Goal: Information Seeking & Learning: Learn about a topic

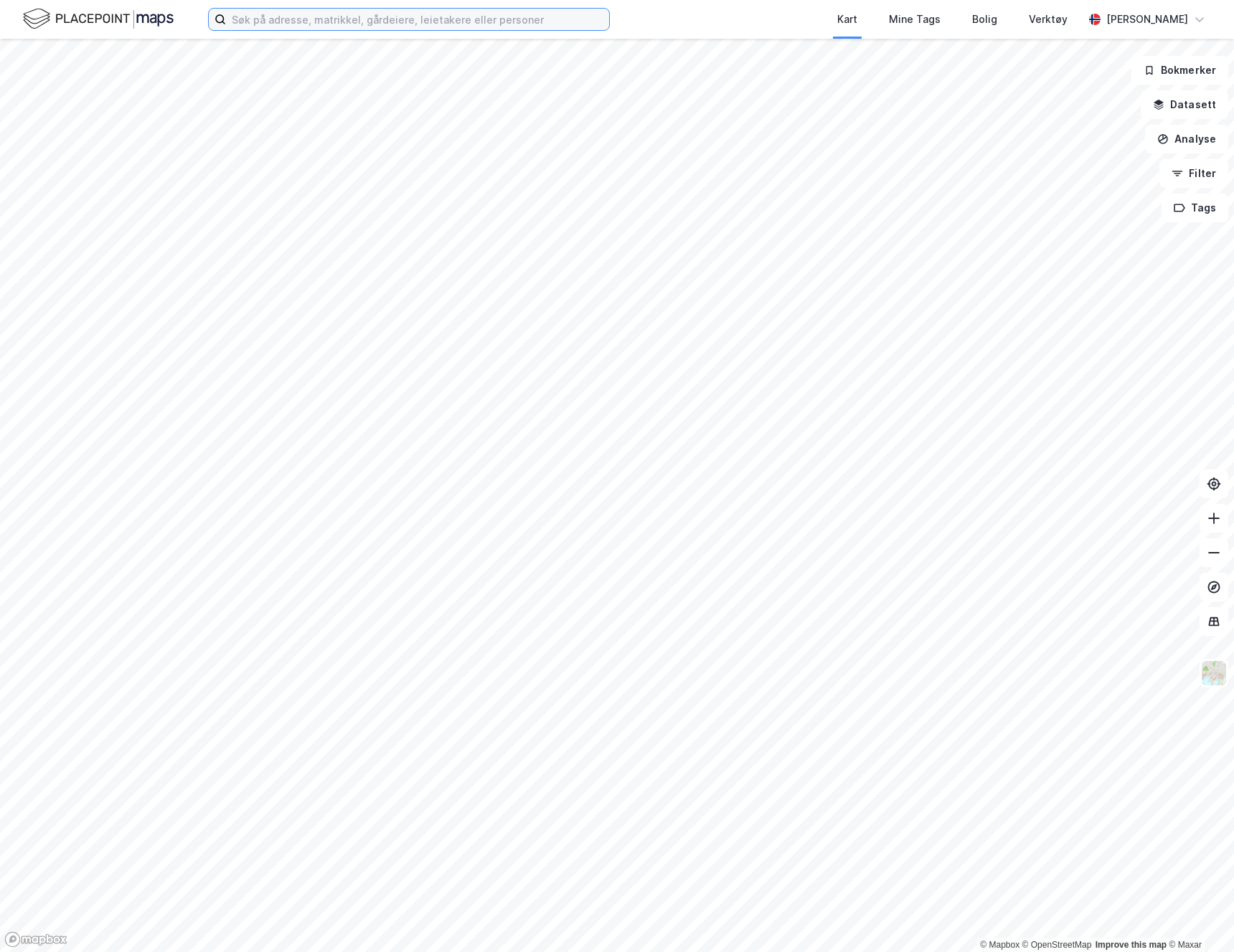
click at [317, 29] on input at bounding box center [418, 20] width 383 height 22
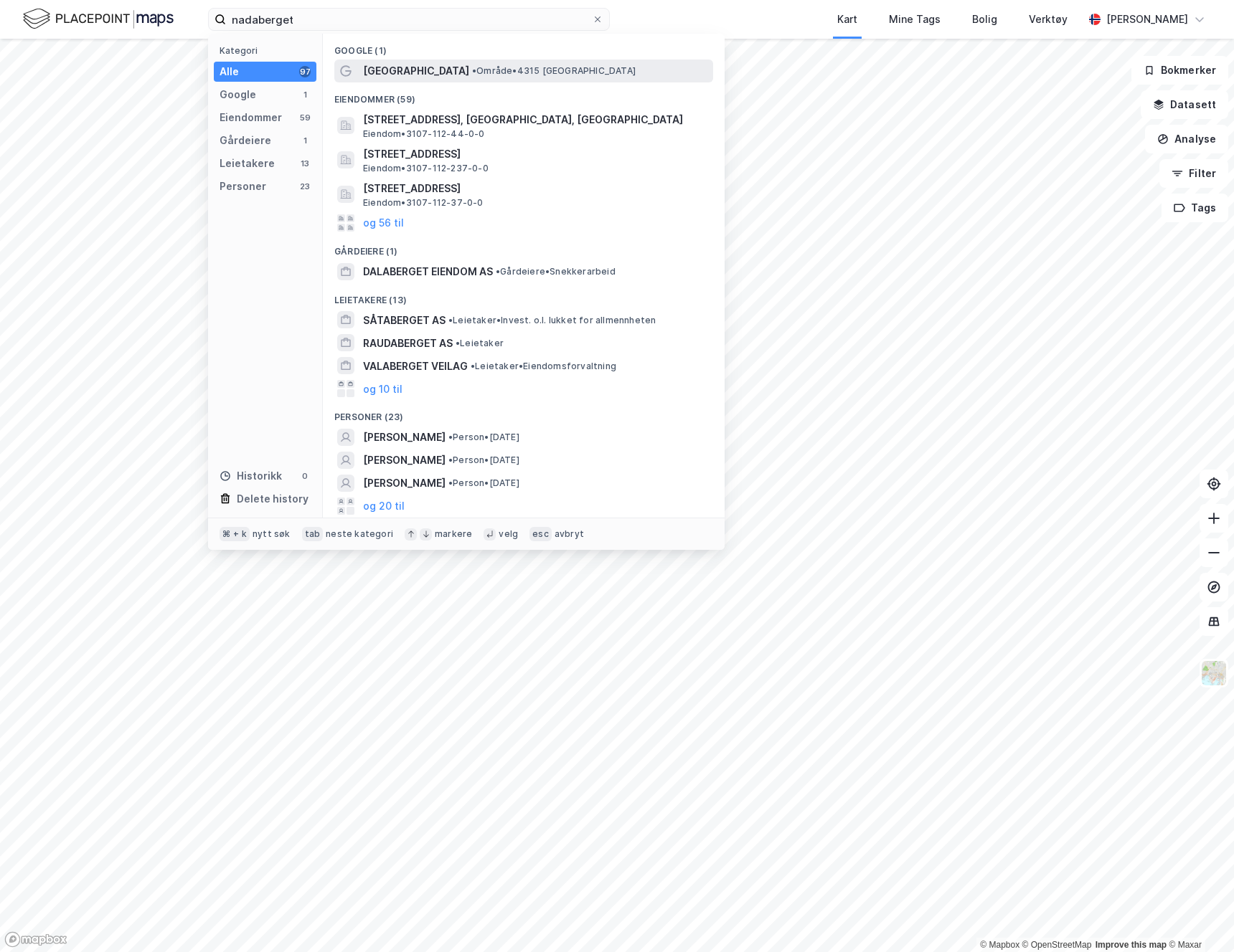
click at [386, 65] on span "Nadaberget" at bounding box center [416, 71] width 107 height 18
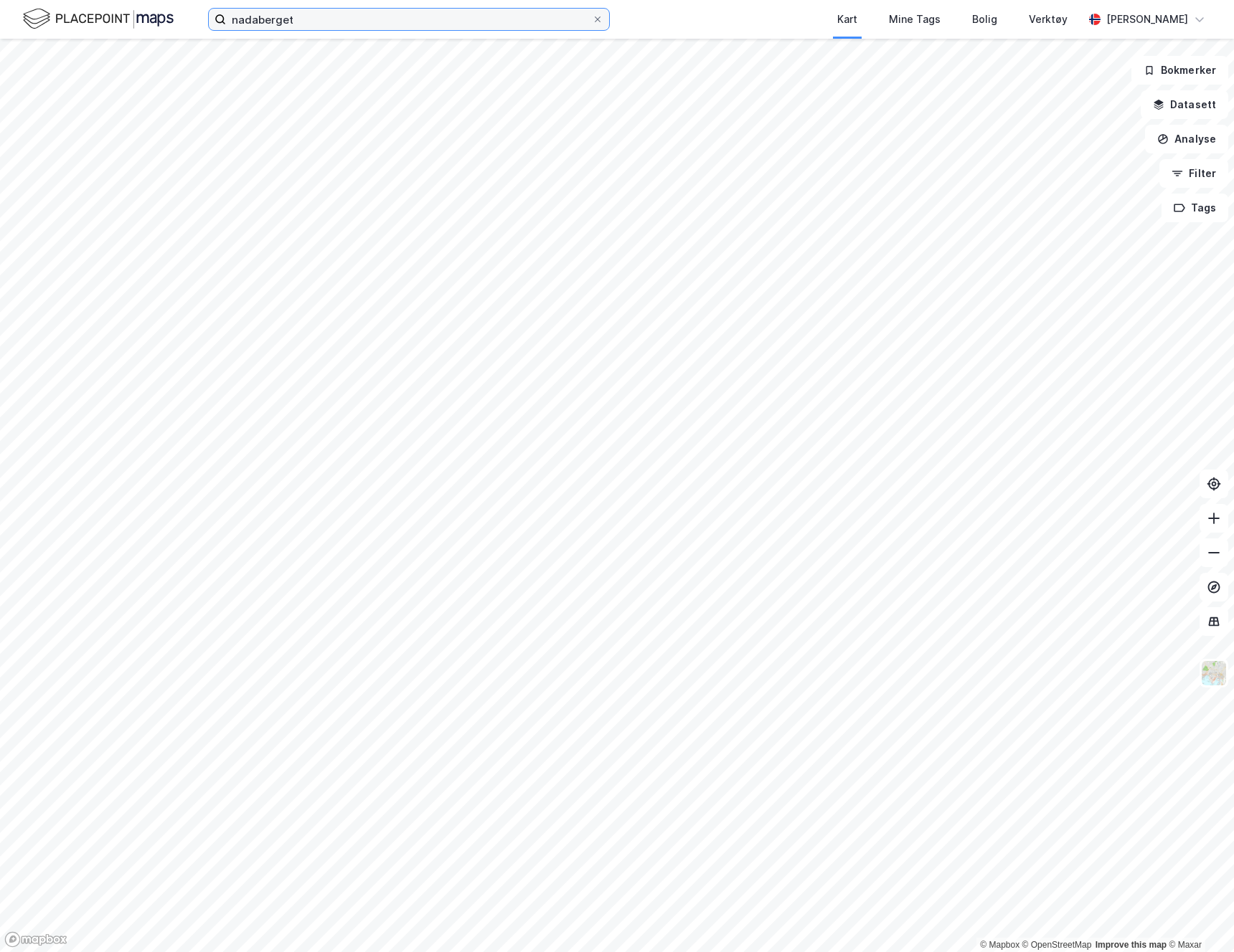
click at [335, 14] on input "nadaberget" at bounding box center [409, 20] width 366 height 22
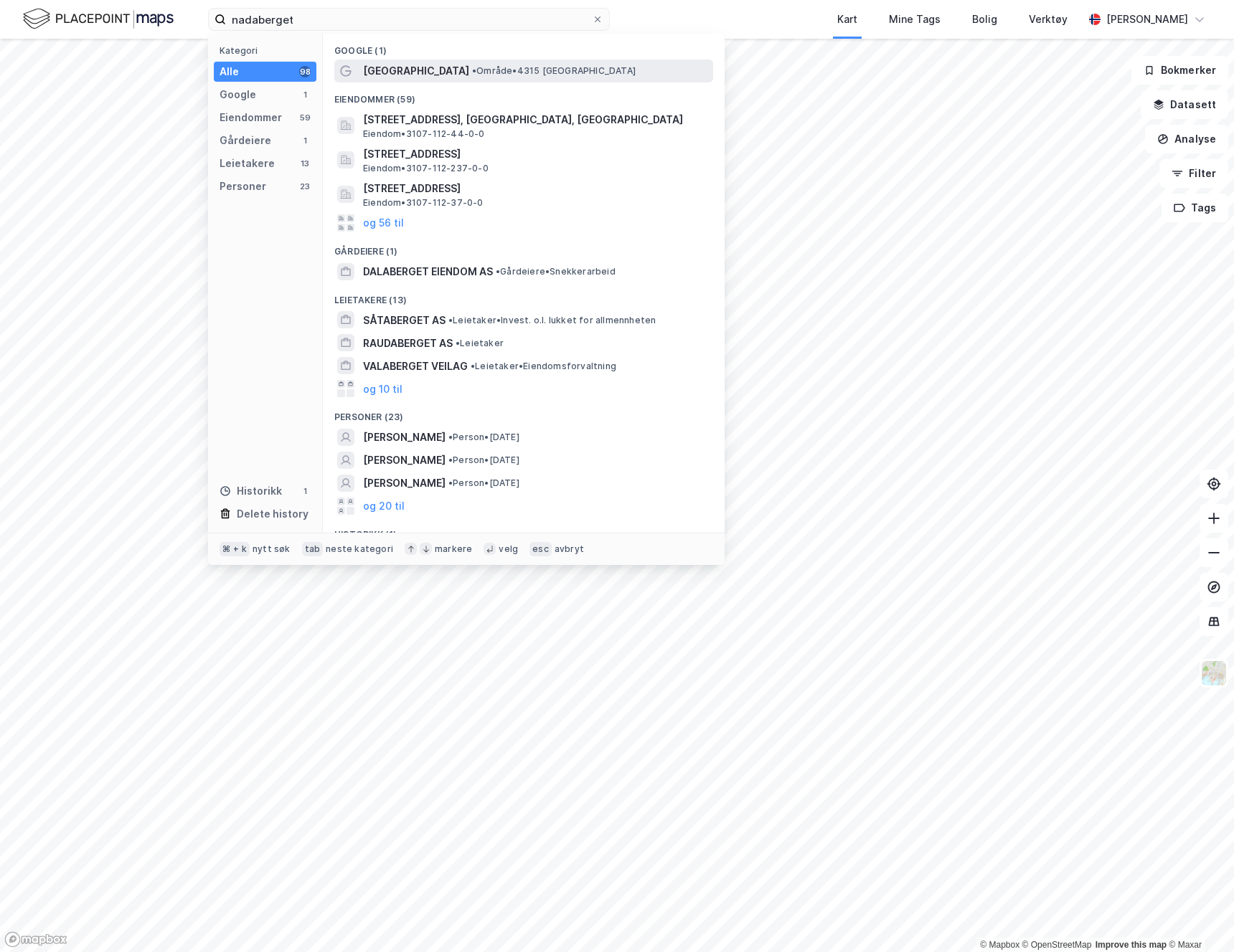
click at [472, 67] on span "• Område • 4315 Nadaberget" at bounding box center [553, 71] width 163 height 12
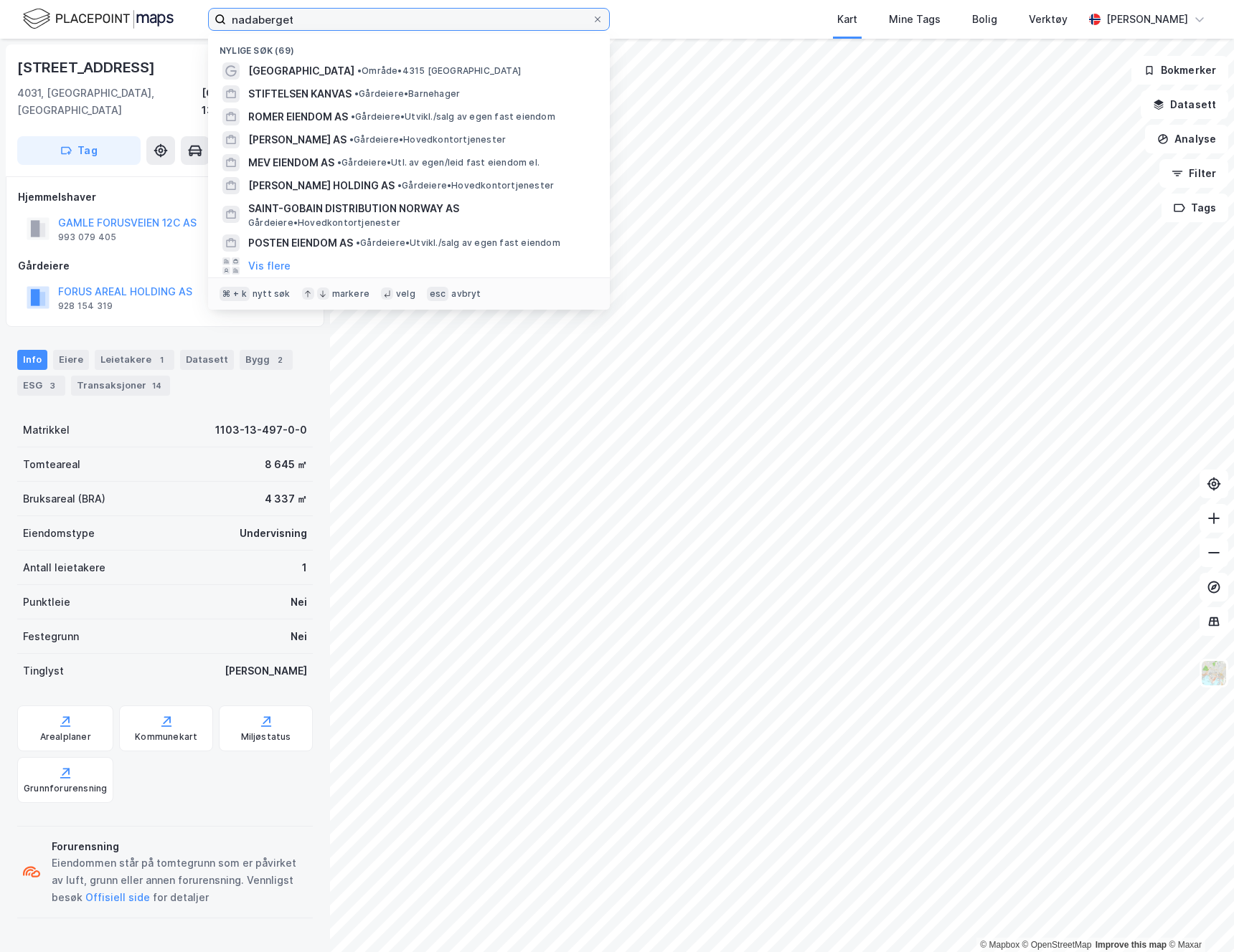
click at [358, 18] on input "nadaberget" at bounding box center [409, 20] width 366 height 22
drag, startPoint x: 358, startPoint y: 18, endPoint x: -23, endPoint y: 17, distance: 381.0
click at [0, 17] on html "nadaberget Nylige søk (69) Nadaberget • Område • 4315 Nadaberget STIFTELSEN KAN…" at bounding box center [617, 476] width 1234 height 952
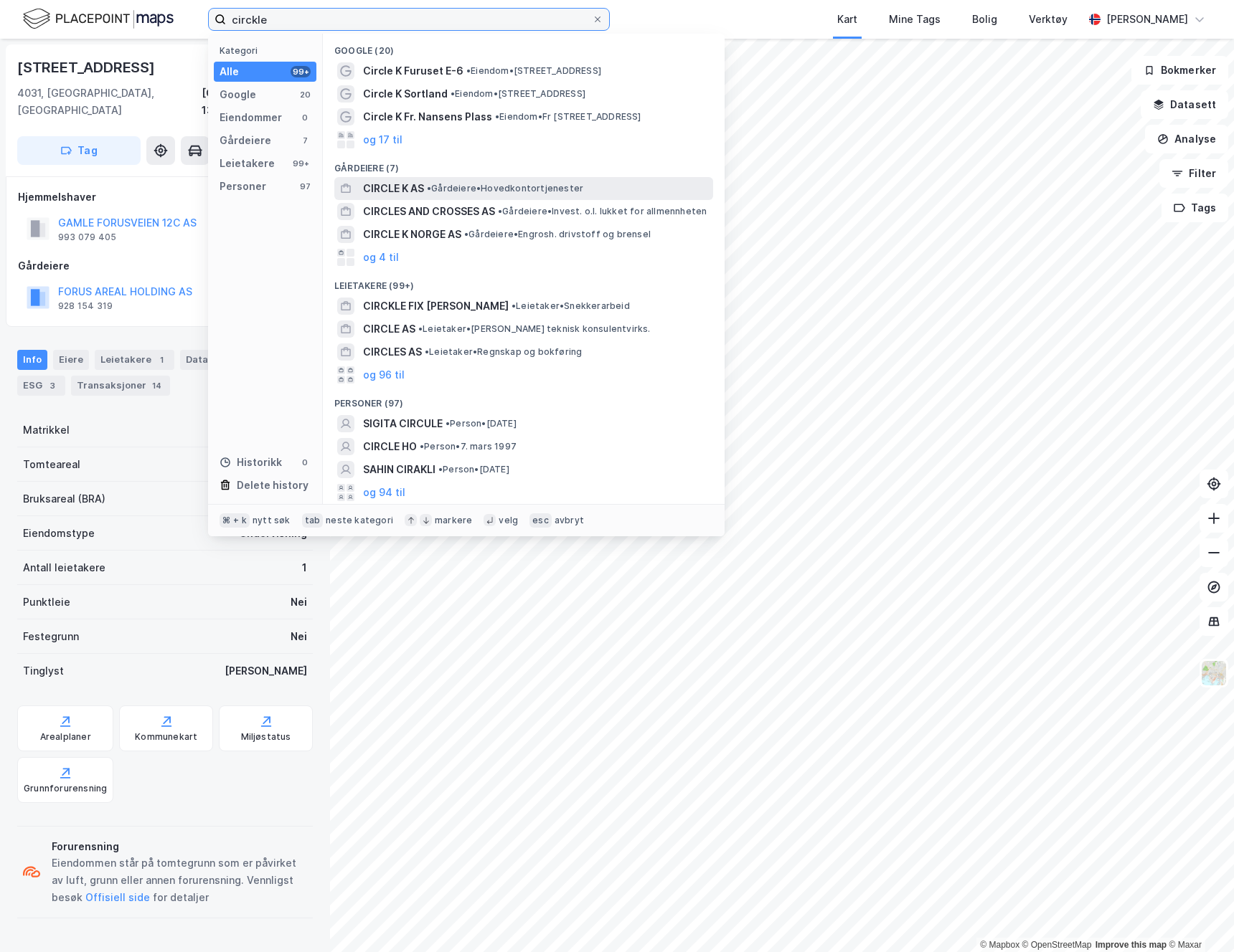
type input "circkle"
click at [407, 190] on span "CIRCLE K AS" at bounding box center [393, 189] width 61 height 18
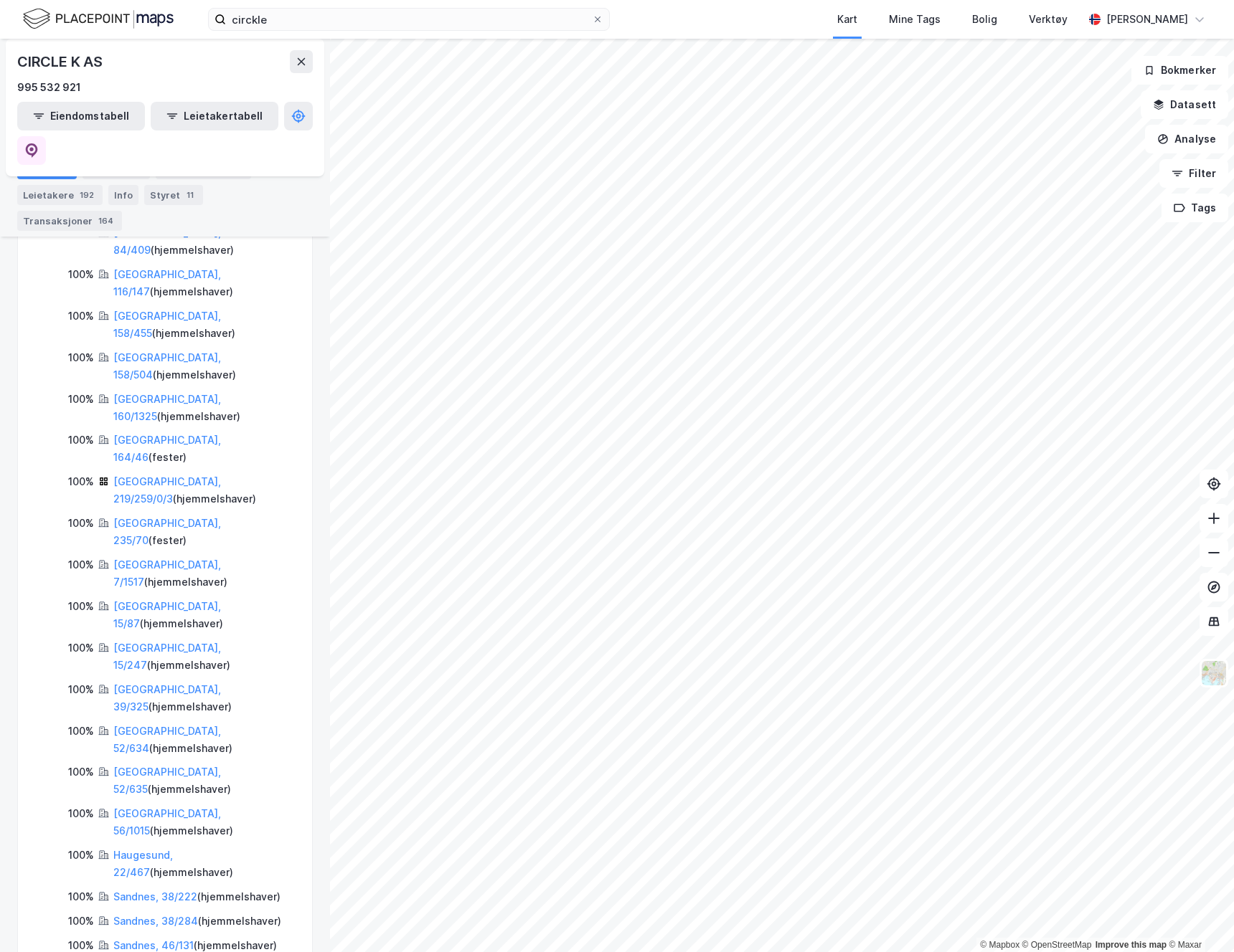
scroll to position [448, 0]
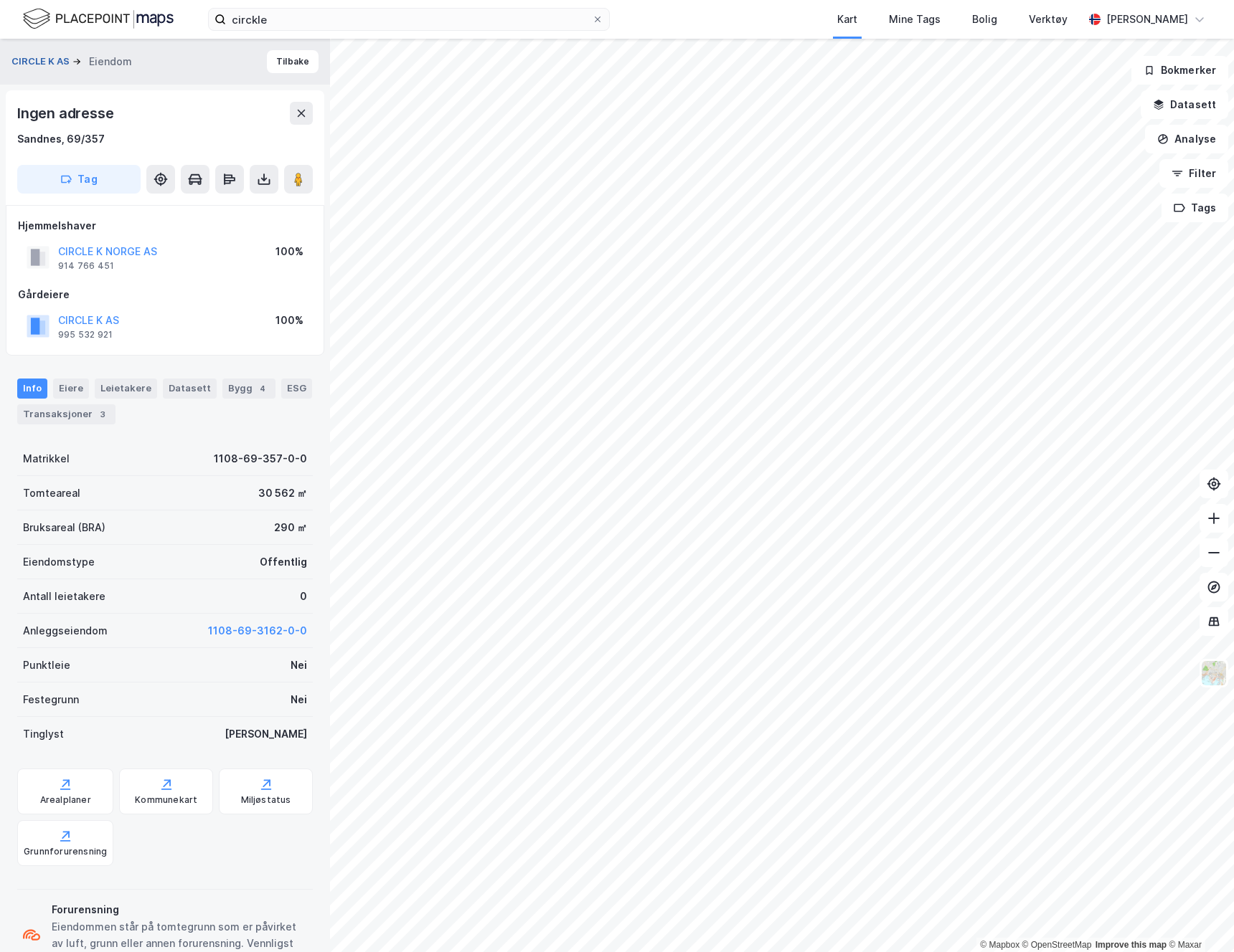
click at [39, 65] on button "CIRCLE K AS" at bounding box center [42, 62] width 61 height 15
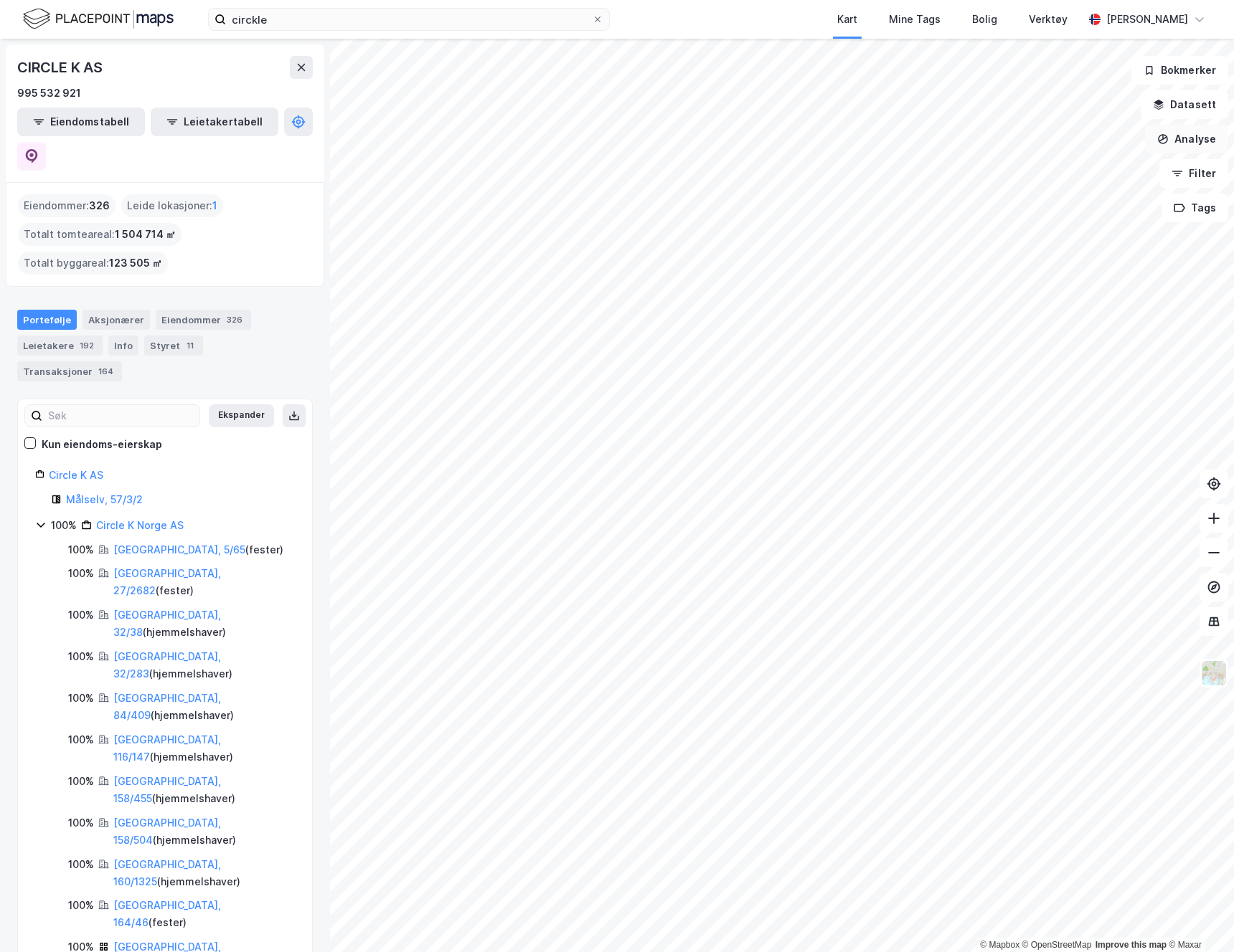
click at [1181, 145] on button "Analyse" at bounding box center [1186, 139] width 83 height 28
click at [1175, 106] on button "Datasett" at bounding box center [1183, 104] width 87 height 28
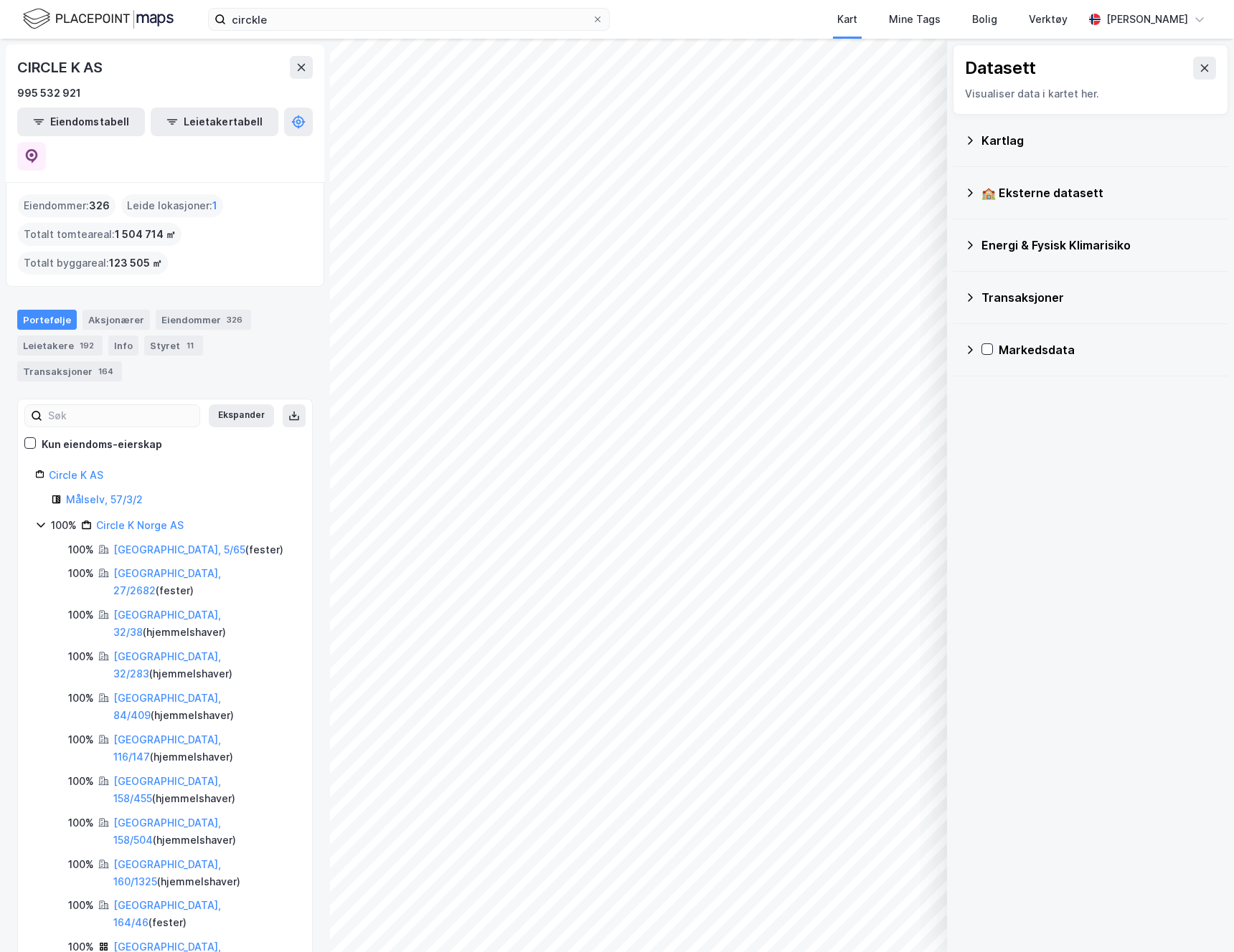
click at [970, 141] on icon at bounding box center [970, 141] width 12 height 12
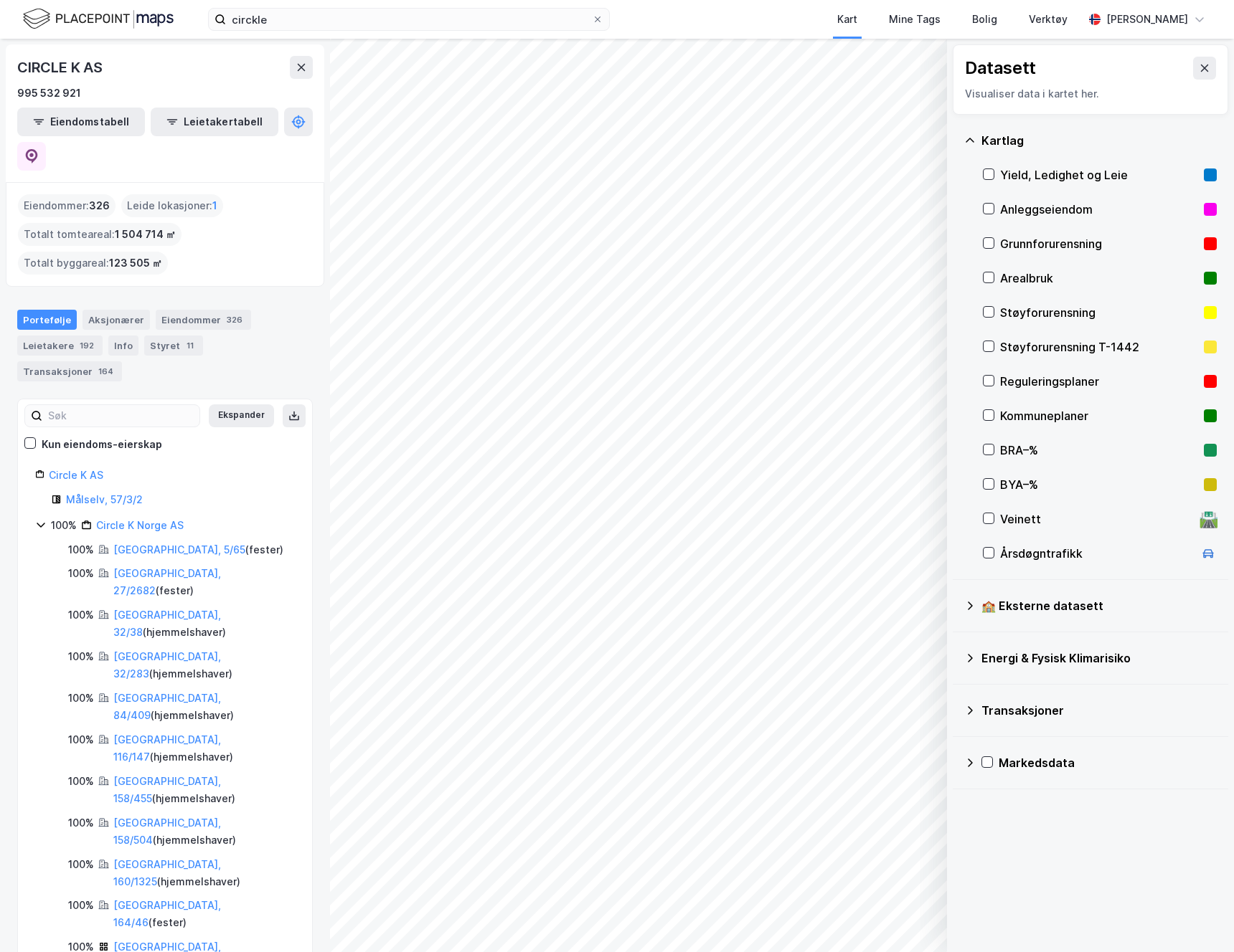
click at [969, 610] on icon at bounding box center [970, 606] width 12 height 12
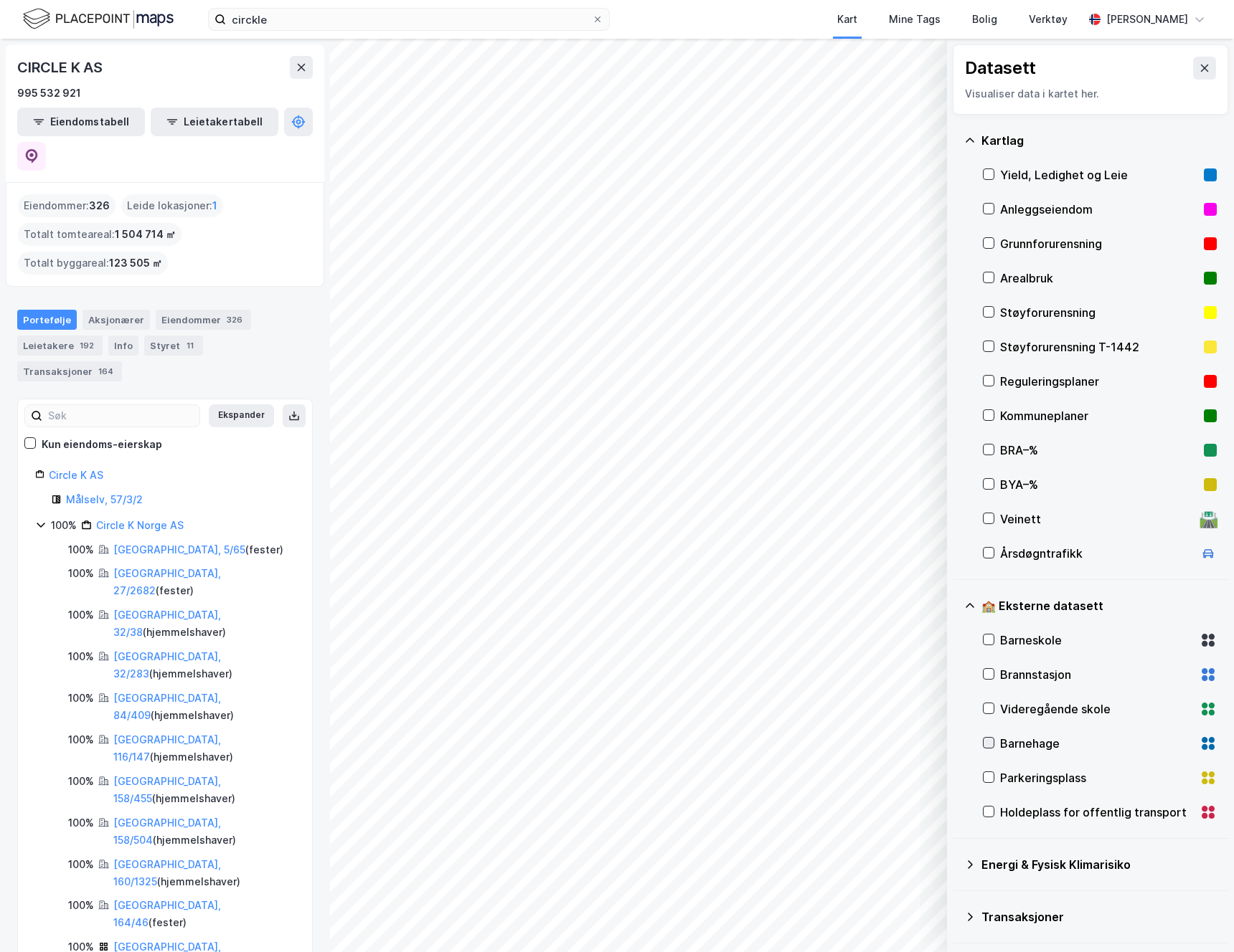
click at [988, 746] on icon at bounding box center [989, 743] width 10 height 10
click at [307, 64] on button at bounding box center [300, 66] width 22 height 22
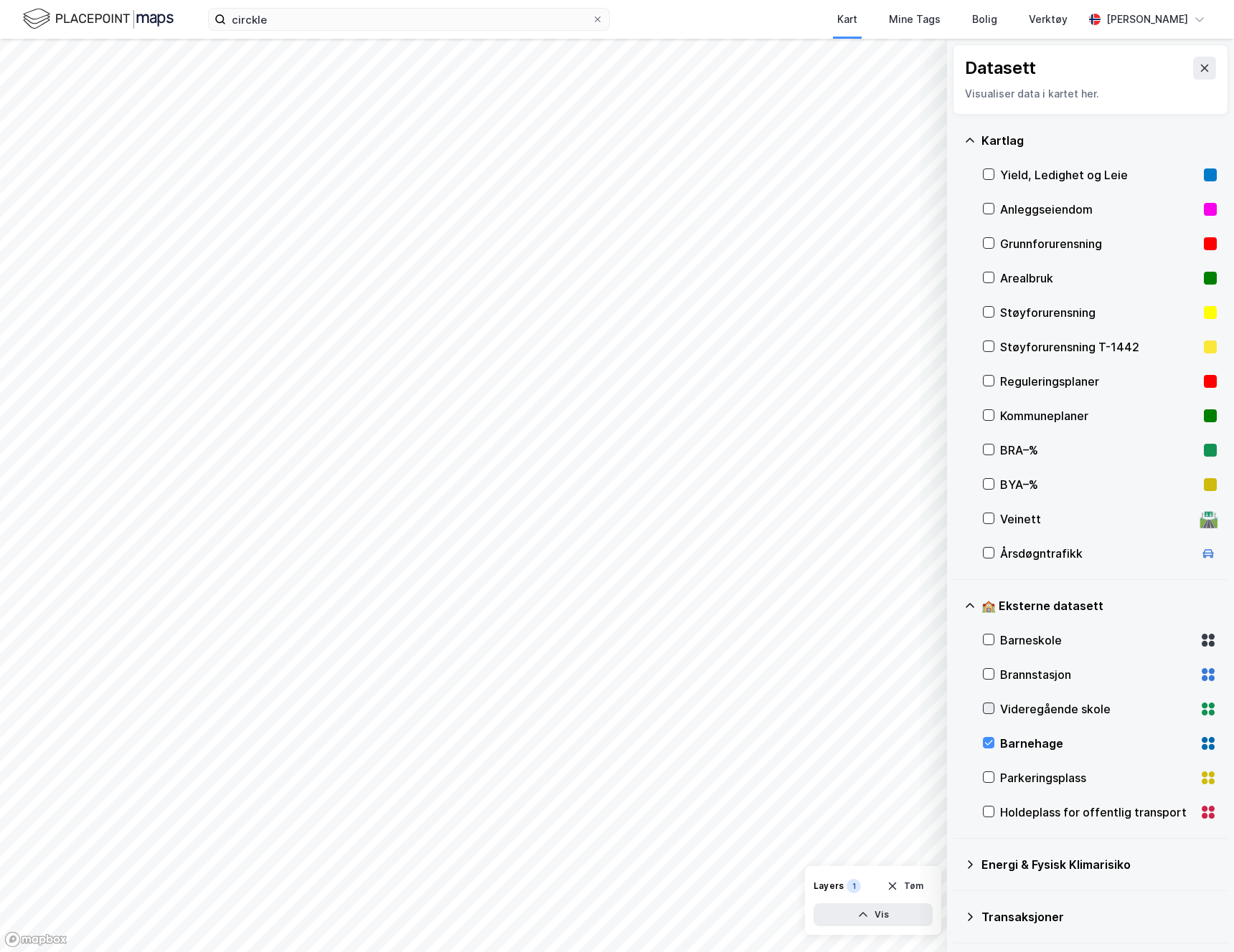
click at [988, 707] on icon at bounding box center [989, 709] width 10 height 10
click at [992, 637] on icon at bounding box center [989, 639] width 10 height 10
click at [880, 911] on button "Vis" at bounding box center [873, 914] width 119 height 22
click at [985, 709] on icon at bounding box center [989, 709] width 8 height 5
click at [987, 644] on div at bounding box center [989, 639] width 12 height 12
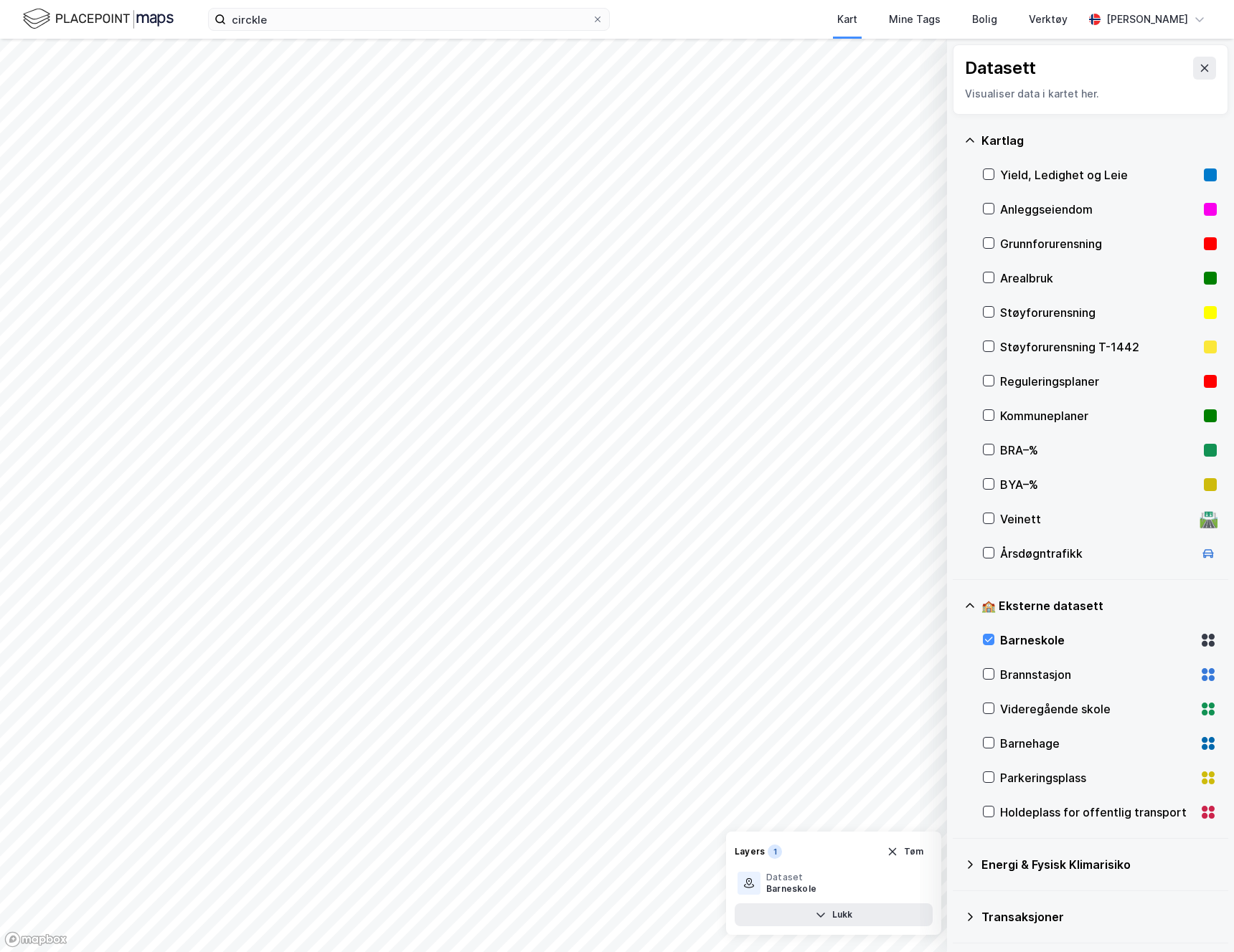
click at [771, 852] on div "1" at bounding box center [774, 851] width 15 height 15
click at [987, 745] on icon at bounding box center [989, 743] width 8 height 5
